Goal: Task Accomplishment & Management: Use online tool/utility

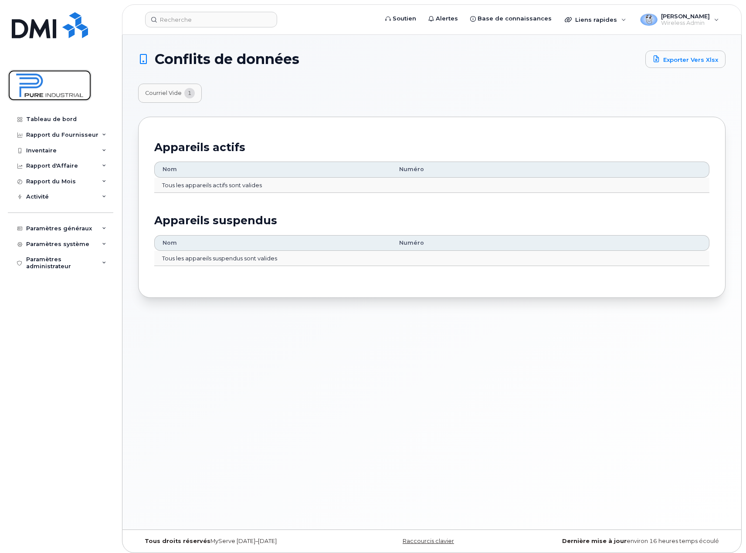
click at [41, 88] on img at bounding box center [49, 85] width 67 height 25
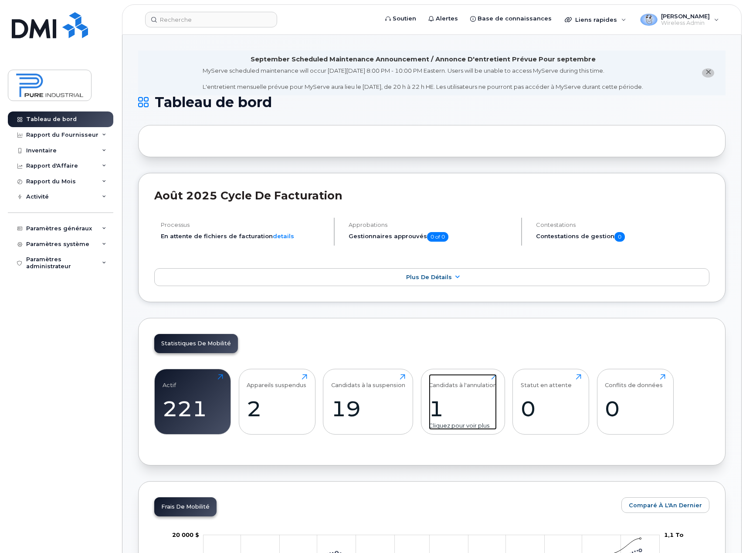
click at [458, 407] on div "1" at bounding box center [463, 409] width 68 height 26
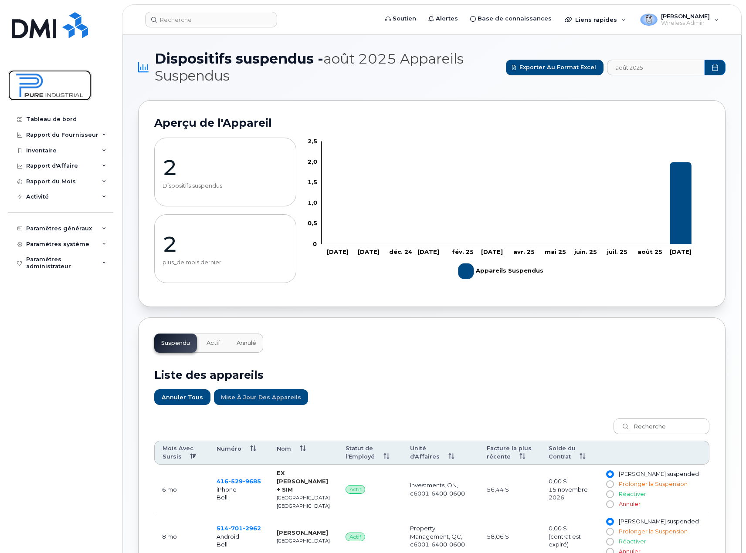
click at [58, 91] on img at bounding box center [49, 85] width 67 height 25
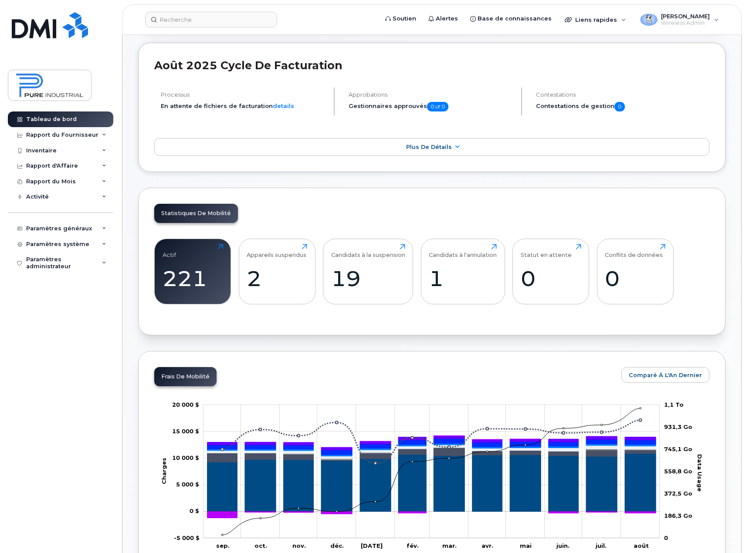
scroll to position [131, 0]
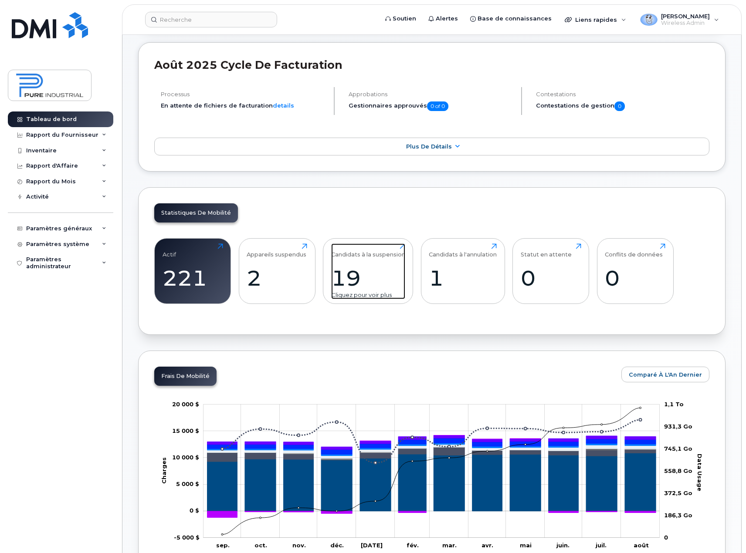
click at [375, 271] on div "19" at bounding box center [368, 278] width 74 height 26
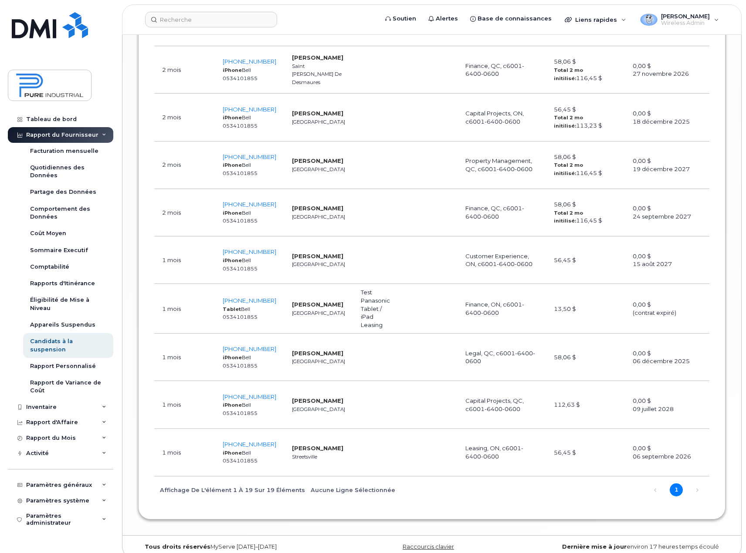
scroll to position [1046, 0]
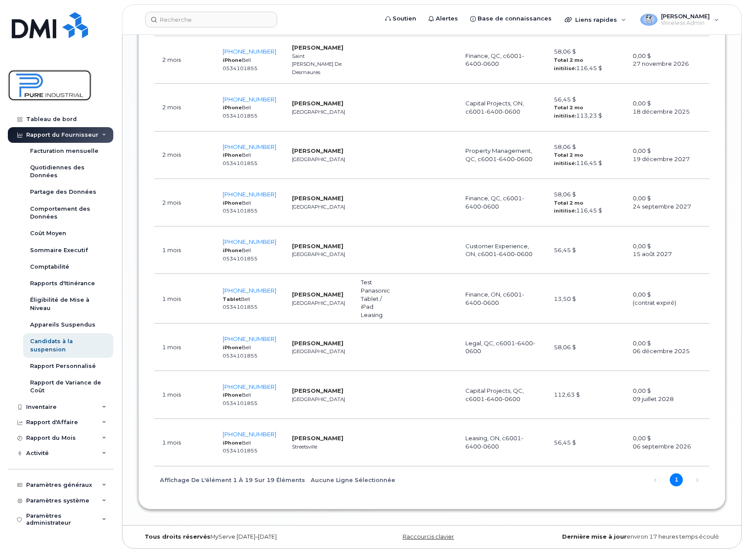
click at [59, 85] on img at bounding box center [49, 85] width 67 height 25
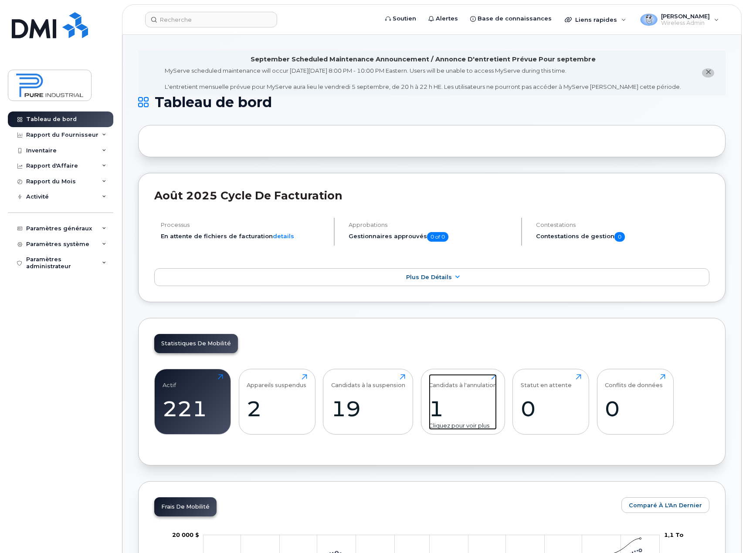
click at [458, 397] on div "1" at bounding box center [463, 409] width 68 height 26
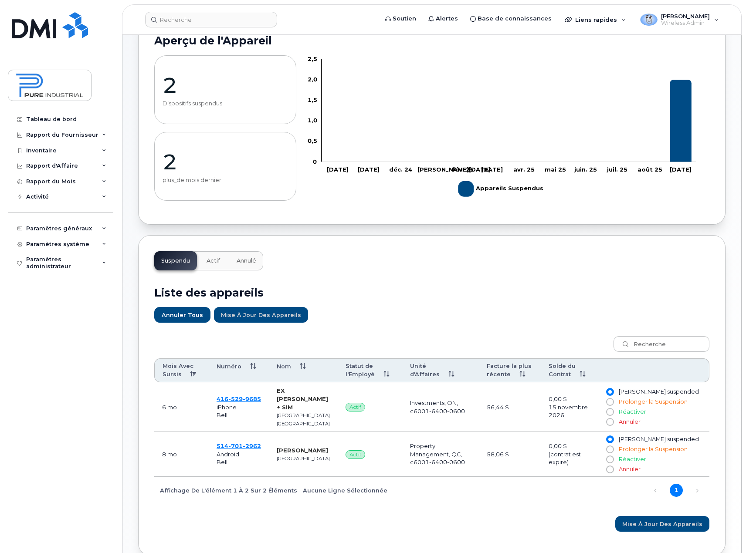
scroll to position [124, 0]
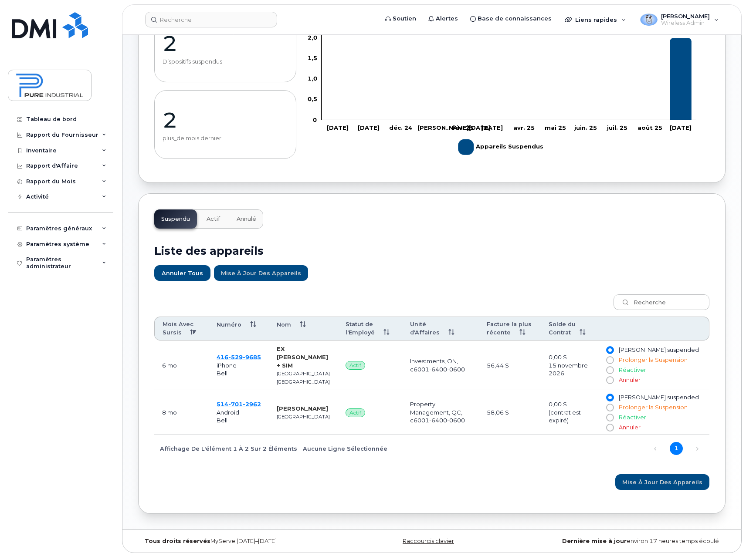
click at [613, 377] on input "Annuler" at bounding box center [609, 380] width 7 height 7
radio input "true"
click at [613, 424] on input "Annuler" at bounding box center [609, 427] width 7 height 7
radio input "true"
click at [657, 479] on span "Mise à jour des Appareils" at bounding box center [662, 483] width 80 height 8
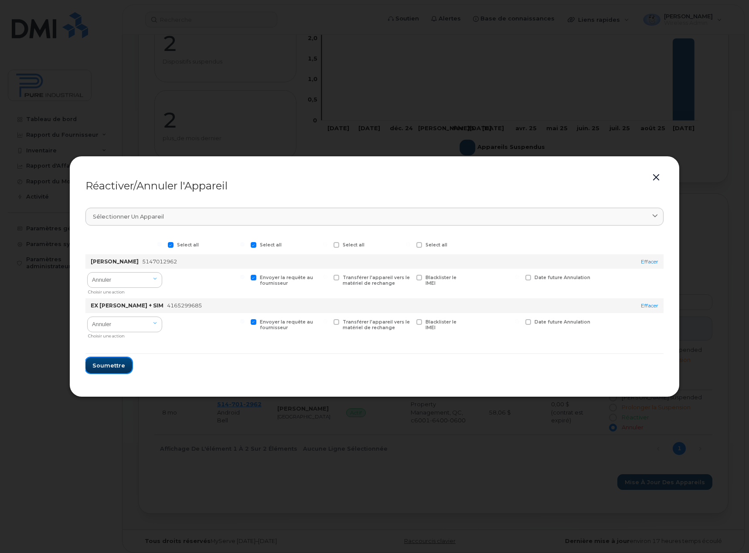
click at [104, 366] on span "Soumettre" at bounding box center [108, 366] width 33 height 8
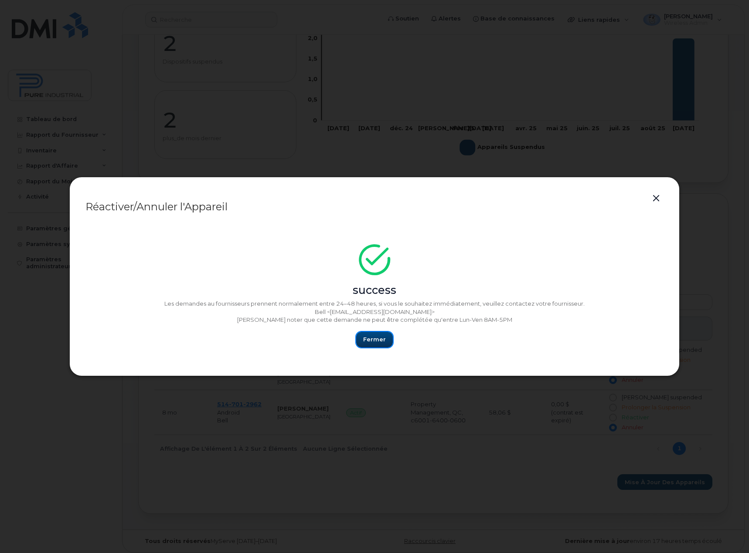
click at [380, 338] on span "Fermer" at bounding box center [374, 340] width 23 height 8
click at [367, 339] on span "Fermer" at bounding box center [374, 340] width 23 height 8
drag, startPoint x: 479, startPoint y: 186, endPoint x: 405, endPoint y: 197, distance: 74.5
click at [405, 197] on div "Réactiver/Annuler l'Appareil success Les demandes au fournisseurs prennent norm…" at bounding box center [374, 277] width 610 height 200
click at [375, 343] on span "Fermer" at bounding box center [374, 340] width 23 height 8
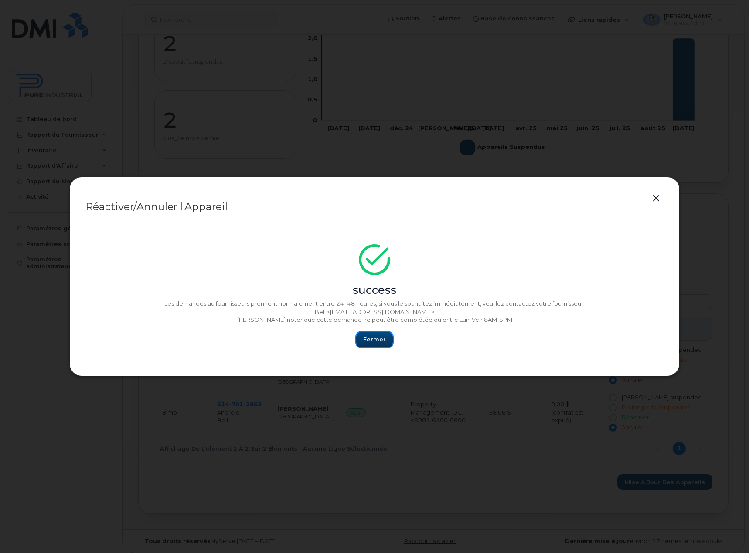
click at [377, 341] on span "Fermer" at bounding box center [374, 340] width 23 height 8
drag, startPoint x: 655, startPoint y: 200, endPoint x: 637, endPoint y: 234, distance: 38.4
click at [656, 200] on button "button" at bounding box center [655, 199] width 13 height 12
